Goal: Information Seeking & Learning: Learn about a topic

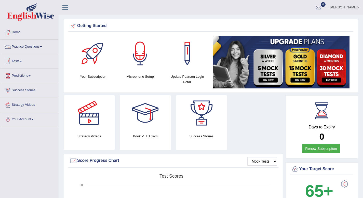
click at [43, 44] on link "Practice Questions" at bounding box center [29, 46] width 58 height 13
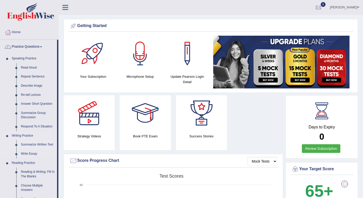
click at [49, 144] on link "Summarize Written Text" at bounding box center [38, 144] width 38 height 9
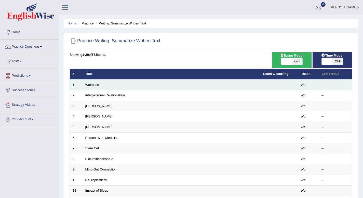
click at [142, 83] on td "Walruses" at bounding box center [171, 84] width 178 height 11
click at [95, 83] on link "Walruses" at bounding box center [92, 85] width 14 height 4
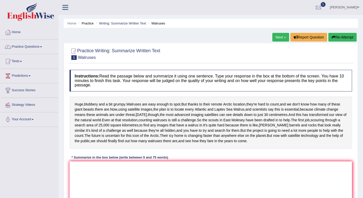
scroll to position [0, 0]
drag, startPoint x: 143, startPoint y: 79, endPoint x: 175, endPoint y: 102, distance: 39.6
click at [175, 102] on div "Instructions: Read the passage below and summarize it using one sentence. Type …" at bounding box center [210, 142] width 285 height 150
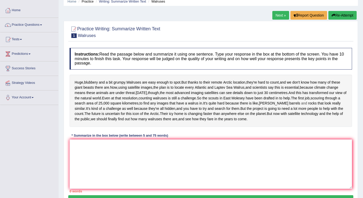
scroll to position [22, 0]
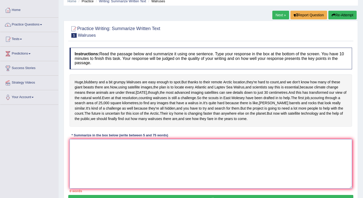
click at [89, 175] on textarea at bounding box center [211, 163] width 282 height 49
type textarea "h"
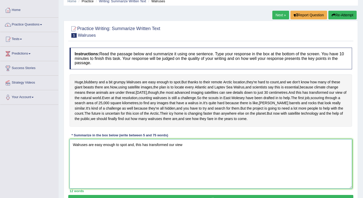
click at [135, 171] on textarea "Walruses are easy enough to spot and, this has transformed our view" at bounding box center [211, 163] width 282 height 49
click at [127, 172] on textarea "Walruses are easy enough to spot andthis has transformed our view" at bounding box center [211, 163] width 282 height 49
click at [134, 172] on textarea "Walruses are easy enough to spot , andthis has transformed our view" at bounding box center [211, 163] width 282 height 49
click at [187, 172] on textarea "Walruses are easy enough to spot , and this has transformed our view" at bounding box center [211, 163] width 282 height 49
click at [127, 171] on textarea "Walruses are easy enough to spot , and this has transformed our view of the nat…" at bounding box center [211, 163] width 282 height 49
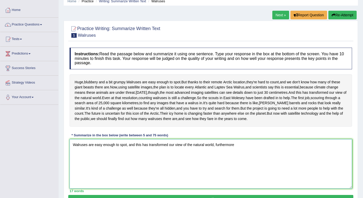
click at [242, 173] on textarea "Walruses are easy enough to spot, and this has transformed our view of the natu…" at bounding box center [211, 163] width 282 height 49
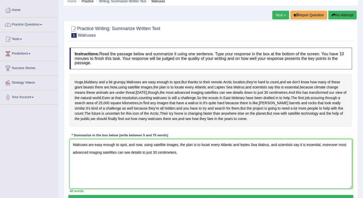
click at [319, 171] on textarea "Walruses are easy enough to spot, and now, using satellite images, the plan is …" at bounding box center [211, 163] width 282 height 49
click at [181, 177] on textarea "Walruses are easy enough to spot, and now, using satellite images, the plan is …" at bounding box center [211, 163] width 282 height 49
click at [285, 180] on textarea "Walruses are easy enough to spot, and now, using satellite images, the plan is …" at bounding box center [211, 163] width 282 height 49
click at [282, 178] on textarea "Walruses are easy enough to spot, and now, using satellite images, the plan is …" at bounding box center [211, 163] width 282 height 49
click at [300, 179] on textarea "Walruses are easy enough to spot, and now, using satellite images, the plan is …" at bounding box center [211, 163] width 282 height 49
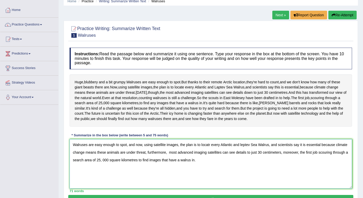
scroll to position [76, 0]
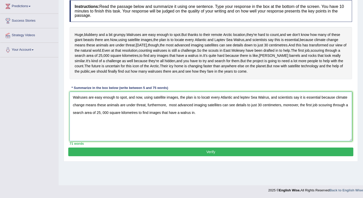
type textarea "Walruses are easy enough to spot, and now, using satellite images, the plan is …"
click at [242, 156] on button "Verify" at bounding box center [210, 151] width 285 height 9
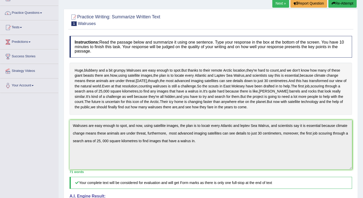
scroll to position [0, 0]
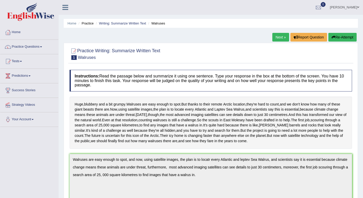
click at [281, 39] on link "Next »" at bounding box center [280, 37] width 17 height 9
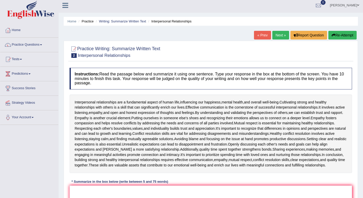
scroll to position [12, 0]
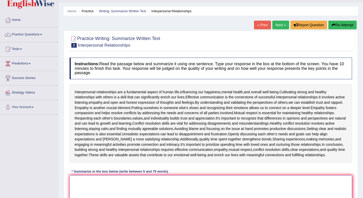
click at [98, 189] on textarea at bounding box center [211, 199] width 282 height 49
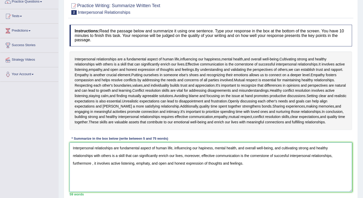
scroll to position [44, 0]
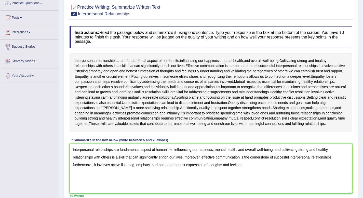
drag, startPoint x: 179, startPoint y: 163, endPoint x: 223, endPoint y: 176, distance: 45.7
click at [223, 176] on textarea "Interpersonal relatioships are fundamental aspect of human life, influencing ou…" at bounding box center [211, 168] width 282 height 49
click at [224, 177] on textarea "Interpersonal relatioships are fundamental aspect of human life, influencing ou…" at bounding box center [211, 168] width 282 height 49
drag, startPoint x: 180, startPoint y: 163, endPoint x: 222, endPoint y: 178, distance: 45.4
click at [222, 178] on textarea "Interpersonal relatioships are fundamental aspect of human life, influencing ou…" at bounding box center [211, 168] width 282 height 49
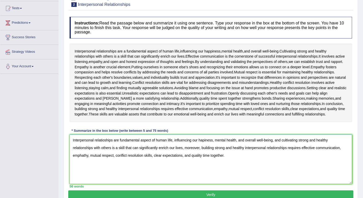
scroll to position [49, 0]
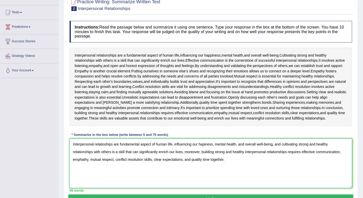
click at [180, 158] on textarea "Interpersonal relatioships are fundamental aspect of human life, influencing ou…" at bounding box center [211, 163] width 282 height 49
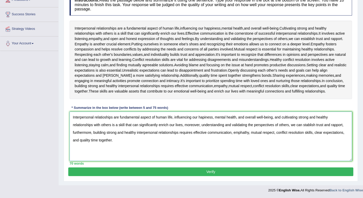
scroll to position [80, 0]
click at [120, 118] on textarea "Interpersonal relatioships are fundamental aspect of human life, influencing ou…" at bounding box center [211, 136] width 282 height 49
click at [208, 119] on textarea "Interpersonal relatioships are a fundamental aspect of human life, influencing …" at bounding box center [211, 136] width 282 height 49
click at [303, 126] on textarea "Interpersonal relatioships are a fundamental aspect of human life, influencing …" at bounding box center [211, 136] width 282 height 49
click at [242, 133] on textarea "Interpersonal relatioships are a fundamental aspect of human life, influencing …" at bounding box center [211, 136] width 282 height 49
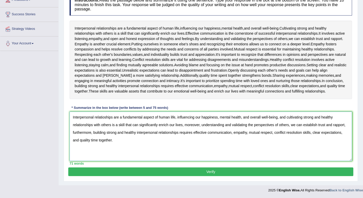
click at [283, 159] on textarea "Interpersonal relatioships are a fundamental aspect of human life, influencing …" at bounding box center [211, 136] width 282 height 49
type textarea "Interpersonal relatioships are a fundamental aspect of human life, influencing …"
click at [253, 172] on button "Verify" at bounding box center [210, 171] width 285 height 9
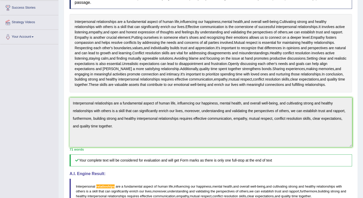
scroll to position [0, 0]
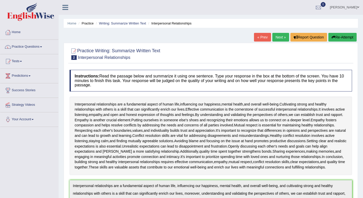
click at [279, 38] on link "Next »" at bounding box center [280, 37] width 17 height 9
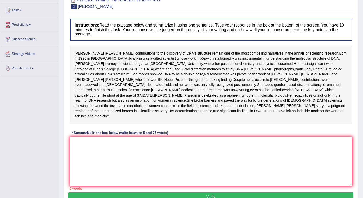
scroll to position [48, 0]
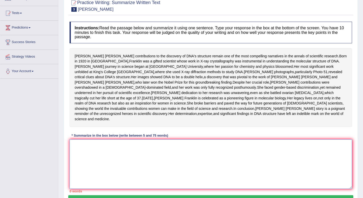
click at [78, 169] on textarea at bounding box center [211, 163] width 282 height 49
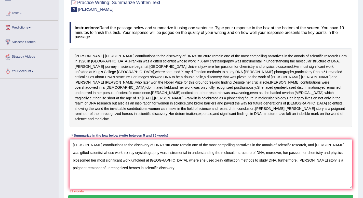
click at [363, 144] on div "Home Practice Writing: Summarize Written Text Rosalid Franklin « Prev Next » Re…" at bounding box center [211, 82] width 304 height 261
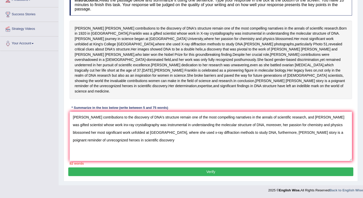
scroll to position [85, 0]
click at [163, 149] on textarea "Rosalind Franklin's contributions to the discovery of DNA's structure remain on…" at bounding box center [211, 136] width 282 height 49
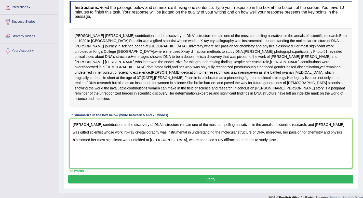
scroll to position [97, 0]
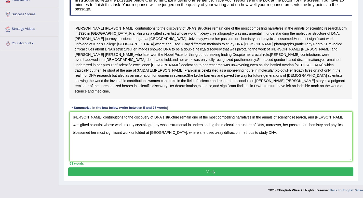
click at [109, 125] on textarea "Rosalind Franklin's contributions to the discovery of DNA's structure remain on…" at bounding box center [211, 136] width 282 height 49
click at [113, 146] on textarea "Rosalind Franklin's contributions to the discovery of DNA's structure remain on…" at bounding box center [211, 136] width 282 height 49
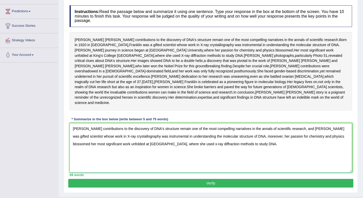
scroll to position [64, 0]
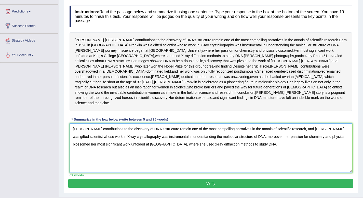
click at [266, 158] on textarea "Rosalind Franklin's contributions to the discovery of DNA's structure remain on…" at bounding box center [211, 147] width 282 height 49
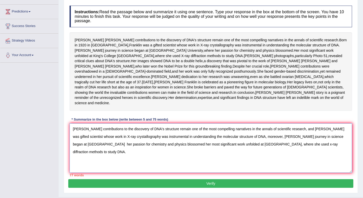
click at [336, 159] on textarea "Rosalind Franklin's contributions to the discovery of DNA's structure remain on…" at bounding box center [211, 147] width 282 height 49
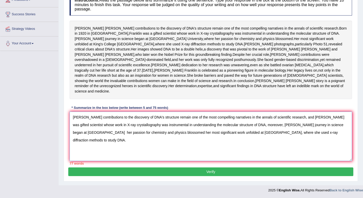
scroll to position [79, 0]
click at [89, 151] on textarea "Rosalind Franklin's contributions to the discovery of DNA's structure remain on…" at bounding box center [211, 136] width 282 height 49
click at [161, 151] on textarea "Rosalind Franklin's contributions to the discovery of DNA's structure remain on…" at bounding box center [211, 136] width 282 height 49
click at [179, 150] on textarea "Rosalind Franklin's contributions to the discovery of DNA's structure remain on…" at bounding box center [211, 136] width 282 height 49
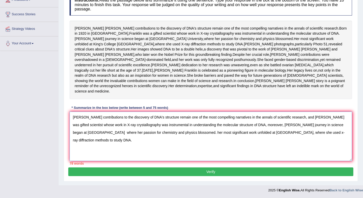
drag, startPoint x: 181, startPoint y: 150, endPoint x: 233, endPoint y: 165, distance: 54.7
click at [233, 161] on textarea "Rosalind Franklin's contributions to the discovery of DNA's structure remain on…" at bounding box center [211, 136] width 282 height 49
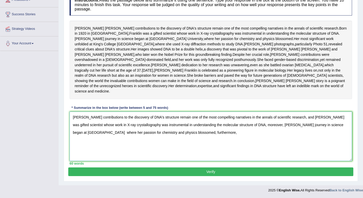
scroll to position [96, 0]
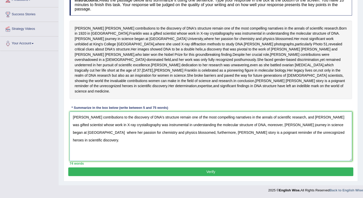
click at [216, 133] on textarea "Rosalind Franklin's contributions to the discovery of DNA's structure remain on…" at bounding box center [211, 136] width 282 height 49
type textarea "Rosalind Franklin's contributions to the discovery of DNA's structure remain on…"
click at [249, 172] on button "Verify" at bounding box center [210, 171] width 285 height 9
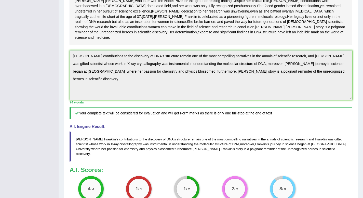
scroll to position [129, 0]
drag, startPoint x: 76, startPoint y: 160, endPoint x: 95, endPoint y: 166, distance: 19.5
click at [95, 162] on blockquote "Rosalind Franklin ' s contributions to the discovery of DNA ' s structure remai…" at bounding box center [211, 147] width 282 height 30
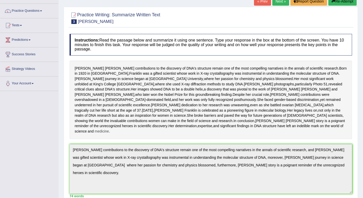
scroll to position [36, 0]
click at [337, 2] on button "Re-Attempt" at bounding box center [342, 1] width 28 height 9
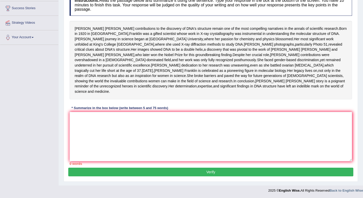
scroll to position [103, 0]
click at [96, 122] on textarea at bounding box center [211, 136] width 282 height 49
paste textarea "[PERSON_NAME] contributions to the discovery of DNA's structure remain one of t…"
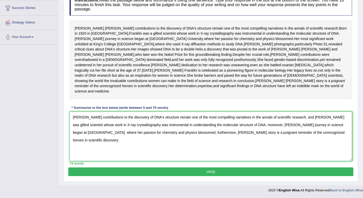
click at [90, 132] on textarea "[PERSON_NAME] contributions to the discovery of DNA's structure remain one of t…" at bounding box center [211, 136] width 282 height 49
type textarea "[PERSON_NAME] contributions to the discovery of DNA's structure remain one of t…"
click at [206, 173] on button "Verify" at bounding box center [210, 171] width 285 height 9
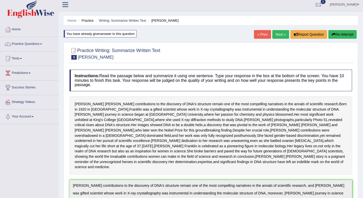
scroll to position [0, 0]
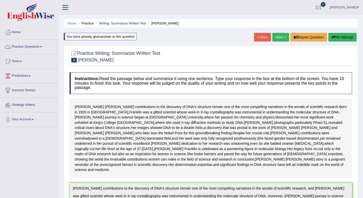
click at [44, 47] on link "Practice Questions" at bounding box center [29, 46] width 58 height 13
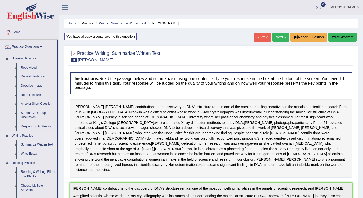
click at [35, 145] on link "Summarize Written Text" at bounding box center [38, 144] width 38 height 9
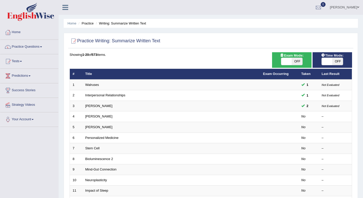
click at [324, 61] on span at bounding box center [327, 61] width 11 height 7
checkbox input "true"
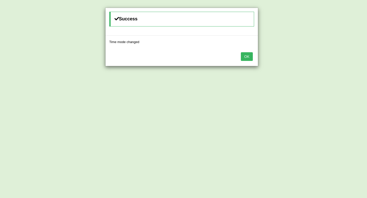
click at [248, 58] on button "OK" at bounding box center [247, 56] width 12 height 9
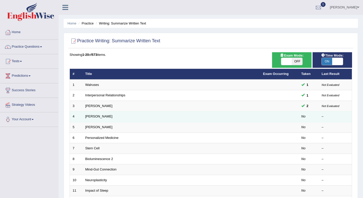
click at [100, 119] on td "[PERSON_NAME]" at bounding box center [171, 116] width 178 height 11
click at [100, 118] on link "Jonas Salk" at bounding box center [98, 116] width 27 height 4
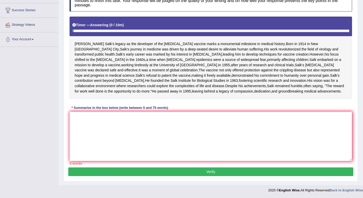
scroll to position [84, 0]
click at [86, 145] on textarea at bounding box center [211, 136] width 282 height 49
click at [86, 145] on textarea "[PERSON_NAME]" at bounding box center [211, 136] width 282 height 49
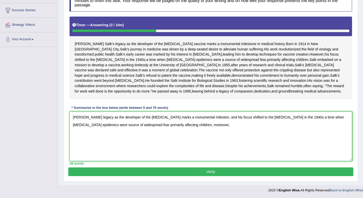
click at [159, 152] on textarea "[PERSON_NAME] legacy as the developer of the [MEDICAL_DATA] marks a monumental …" at bounding box center [211, 136] width 282 height 49
click at [181, 154] on textarea "[PERSON_NAME] legacy as the developer of the [MEDICAL_DATA] marks a monumental …" at bounding box center [211, 136] width 282 height 49
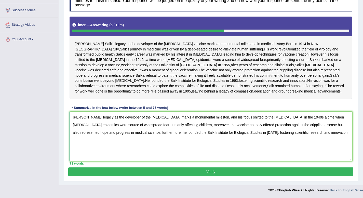
scroll to position [112, 0]
type textarea "Jonas Salk's legacy as the developer of the polio vaccine marks a monumental mi…"
click at [240, 169] on button "Verify" at bounding box center [210, 171] width 285 height 9
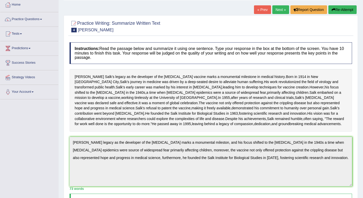
scroll to position [7, 0]
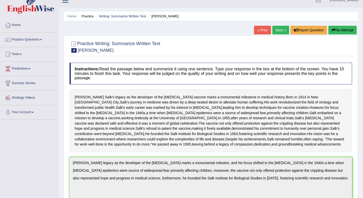
click at [280, 28] on link "Next »" at bounding box center [280, 30] width 17 height 9
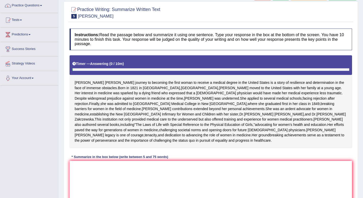
scroll to position [42, 0]
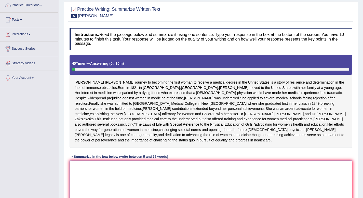
click at [96, 188] on textarea at bounding box center [211, 184] width 282 height 49
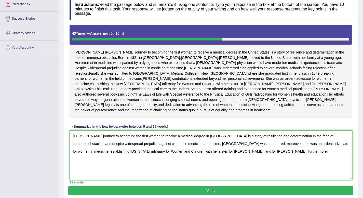
scroll to position [72, 0]
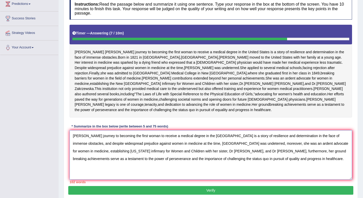
click at [298, 176] on textarea "Elizabeth Blackwell's journey to becoming the first woman to receive a medical …" at bounding box center [211, 154] width 282 height 49
click at [297, 173] on textarea "Elizabeth Blackwell's journey to becoming the first woman to receive a medical …" at bounding box center [211, 154] width 282 height 49
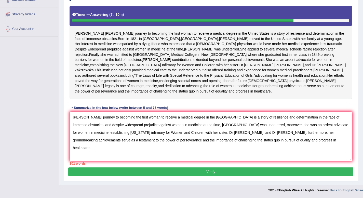
scroll to position [97, 0]
drag, startPoint x: 263, startPoint y: 140, endPoint x: 257, endPoint y: 149, distance: 11.1
click at [257, 149] on textarea "Elizabeth Blackwell's journey to becoming the first woman to receive a medical …" at bounding box center [211, 136] width 282 height 49
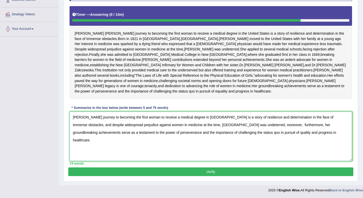
click at [283, 140] on textarea "Elizabeth Blackwell's journey to becoming the first woman to receive a medical …" at bounding box center [211, 136] width 282 height 49
type textarea "Elizabeth Blackwell's journey to becoming the first woman to receive a medical …"
click at [231, 176] on button "Verify" at bounding box center [210, 171] width 285 height 9
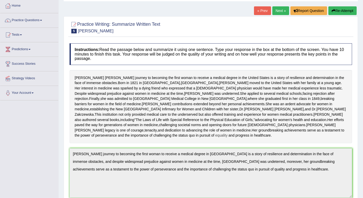
scroll to position [26, 0]
click at [280, 11] on link "Next »" at bounding box center [280, 11] width 17 height 9
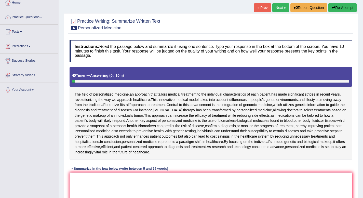
scroll to position [30, 0]
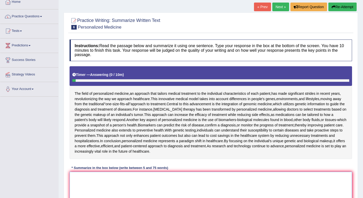
click at [96, 181] on textarea at bounding box center [211, 196] width 282 height 49
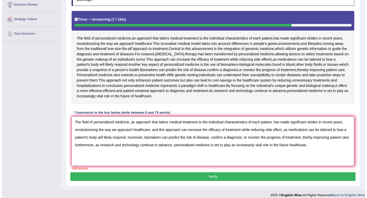
scroll to position [86, 0]
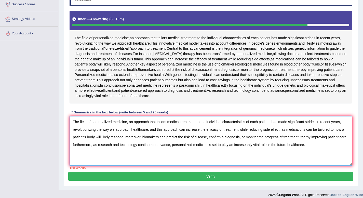
drag, startPoint x: 125, startPoint y: 137, endPoint x: 347, endPoint y: 135, distance: 222.8
click at [347, 135] on textarea "The field of personalized medicine, an approach that tailors medical treatment …" at bounding box center [211, 140] width 282 height 49
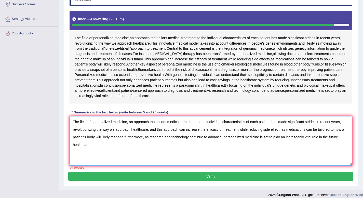
click at [281, 130] on textarea "The field of personalized medicine, an approach that tailors medical treatment …" at bounding box center [211, 140] width 282 height 49
type textarea "The field of personalized medicine, an approach that tailors medical treatment …"
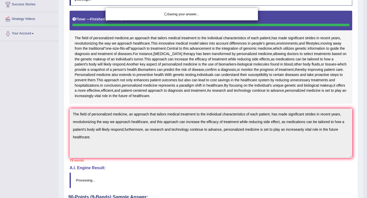
drag, startPoint x: 281, startPoint y: 132, endPoint x: 328, endPoint y: 130, distance: 47.7
click at [328, 112] on body "Toggle navigation Home Practice Questions Speaking Practice Read Aloud Repeat S…" at bounding box center [183, 13] width 367 height 198
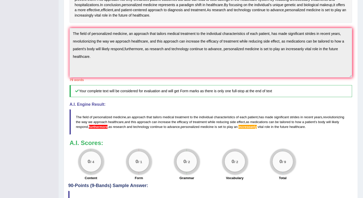
scroll to position [166, 0]
click at [290, 91] on h5 "Your complete text will be considered for evaluation and will get Form marks as…" at bounding box center [211, 91] width 282 height 12
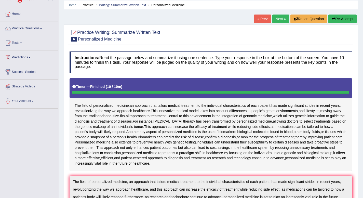
scroll to position [0, 0]
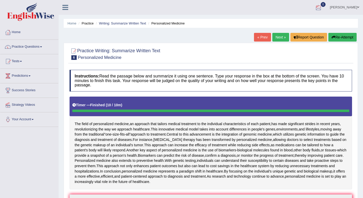
click at [339, 35] on button "Re-Attempt" at bounding box center [342, 37] width 28 height 9
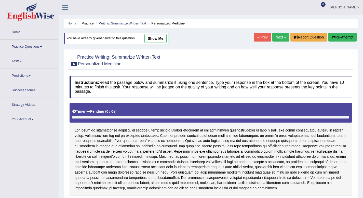
scroll to position [97, 0]
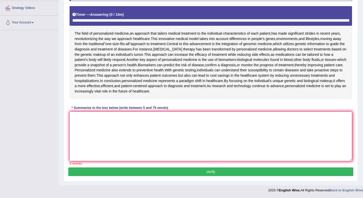
click at [97, 125] on textarea at bounding box center [211, 136] width 282 height 49
paste textarea "The field of personalized medicine, an approach that tailors medical treatment …"
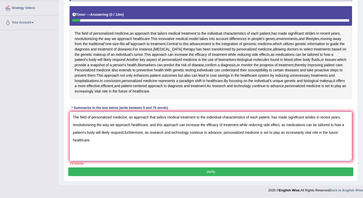
drag, startPoint x: 280, startPoint y: 125, endPoint x: 344, endPoint y: 123, distance: 64.5
click at [344, 123] on textarea "The field of personalized medicine, an approach that tailors medical treatment …" at bounding box center [211, 136] width 282 height 49
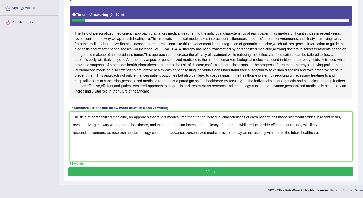
drag, startPoint x: 281, startPoint y: 125, endPoint x: 319, endPoint y: 125, distance: 37.7
click at [319, 125] on textarea "The field of personalized medicine, an approach that tailors medical treatment …" at bounding box center [211, 136] width 282 height 49
drag, startPoint x: 294, startPoint y: 125, endPoint x: 280, endPoint y: 125, distance: 14.5
click at [280, 125] on textarea "The field of personalized medicine, an approach that tailors medical treatment …" at bounding box center [211, 136] width 282 height 49
type textarea "The field of personalized medicine, an approach that tailors medical treatment …"
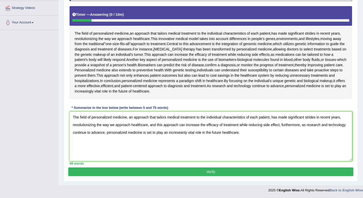
click at [232, 169] on button "Verify" at bounding box center [210, 171] width 285 height 9
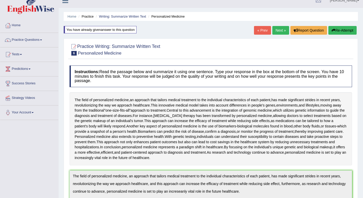
scroll to position [0, 0]
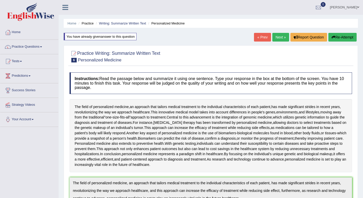
click at [281, 37] on link "Next »" at bounding box center [280, 37] width 17 height 9
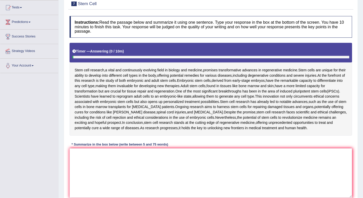
scroll to position [58, 0]
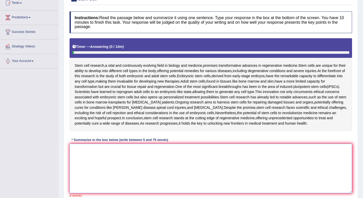
click at [105, 163] on textarea at bounding box center [211, 168] width 282 height 49
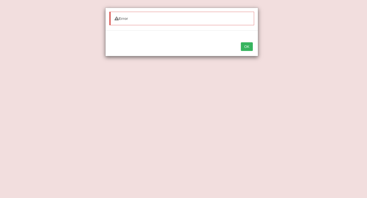
type textarea "Stem cell research, a vital and continously evolving field in biology and medic…"
click at [248, 45] on button "OK" at bounding box center [247, 46] width 12 height 9
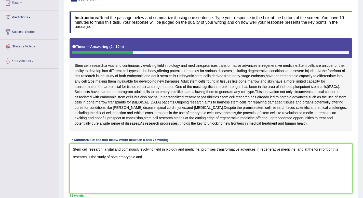
click at [153, 160] on textarea "Stem cell research, a vital and continously evolving field in biology and medic…" at bounding box center [211, 168] width 282 height 49
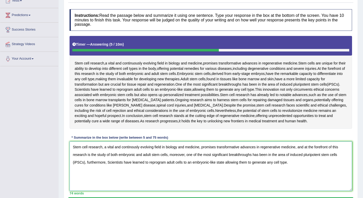
scroll to position [60, 0]
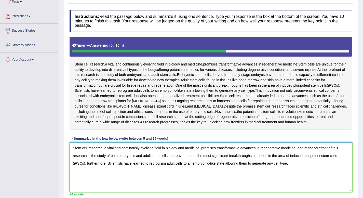
click at [131, 148] on textarea "Stem cell research, a vital and continously evolving field in biology and medic…" at bounding box center [211, 166] width 282 height 49
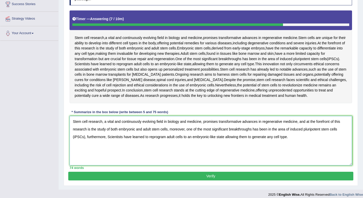
scroll to position [91, 0]
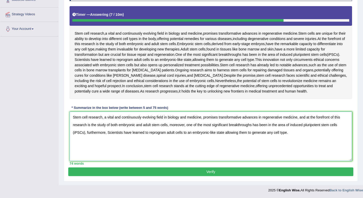
type textarea "Stem cell research, a vital and continuously evolving field in biology and medi…"
click at [211, 173] on button "Verify" at bounding box center [210, 171] width 285 height 9
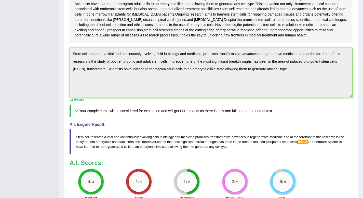
scroll to position [127, 0]
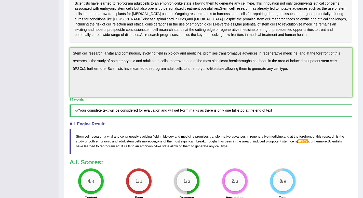
click at [259, 159] on h3 "A.I. Scores:" at bounding box center [211, 162] width 282 height 7
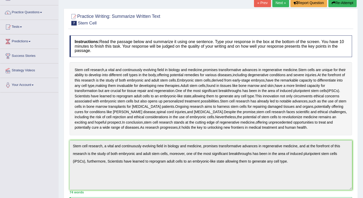
scroll to position [26, 0]
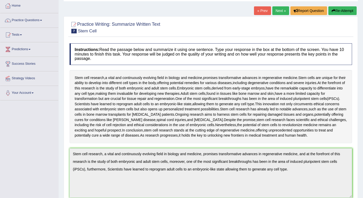
click at [343, 10] on button "Re-Attempt" at bounding box center [342, 10] width 28 height 9
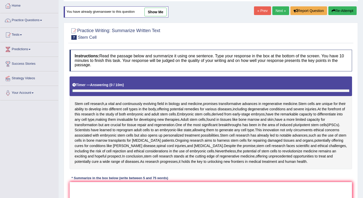
scroll to position [66, 0]
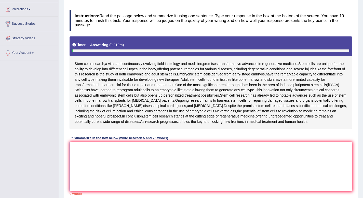
click at [113, 154] on textarea at bounding box center [211, 166] width 282 height 49
paste textarea "em cell research, a vital and continuously evolving field in biology and medici…"
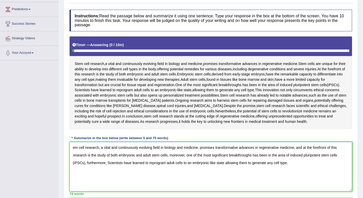
click at [72, 149] on textarea "em cell research, a vital and continuously evolving field in biology and medici…" at bounding box center [211, 166] width 282 height 49
click at [85, 162] on textarea "Stem cell research, a vital and continuously evolving field in biology and medi…" at bounding box center [211, 166] width 282 height 49
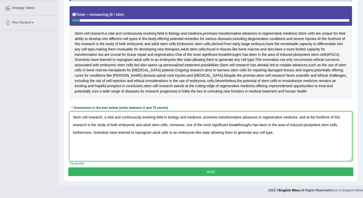
type textarea "Stem cell research, a vital and continuously evolving field in biology and medi…"
click at [207, 172] on button "Verify" at bounding box center [210, 171] width 285 height 9
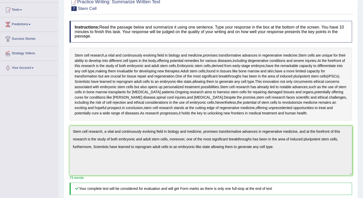
scroll to position [0, 0]
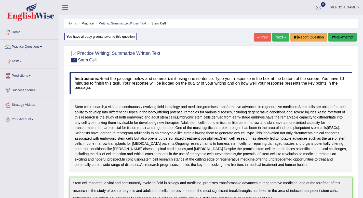
click at [282, 37] on link "Next »" at bounding box center [280, 37] width 17 height 9
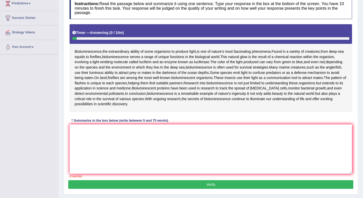
scroll to position [73, 0]
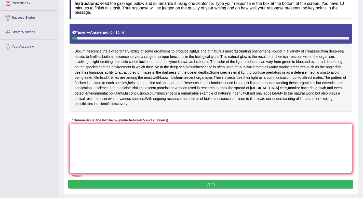
click at [86, 137] on textarea at bounding box center [211, 148] width 282 height 49
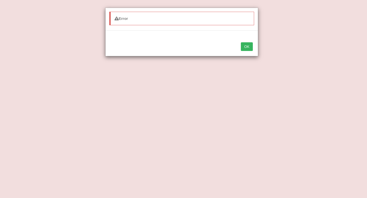
type textarea "Bioluminescence, the extraordinary ability of some organisms to prod"
click at [249, 48] on button "OK" at bounding box center [247, 46] width 12 height 9
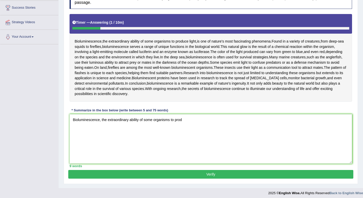
scroll to position [85, 0]
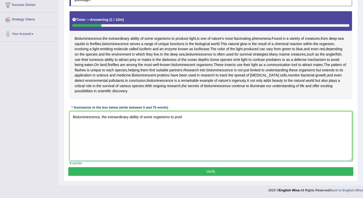
click at [187, 117] on textarea "Bioluminescence, the extraordinary ability of some organisms to prod" at bounding box center [211, 135] width 282 height 49
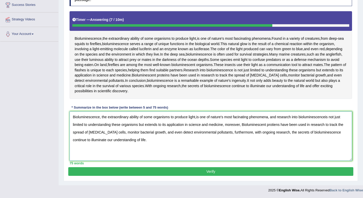
type textarea "Bioluminescence, the extraordinary ability of some organisms to produce light,i…"
click at [245, 170] on button "Verify" at bounding box center [210, 171] width 285 height 9
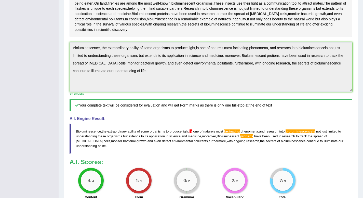
scroll to position [127, 0]
